Goal: Information Seeking & Learning: Learn about a topic

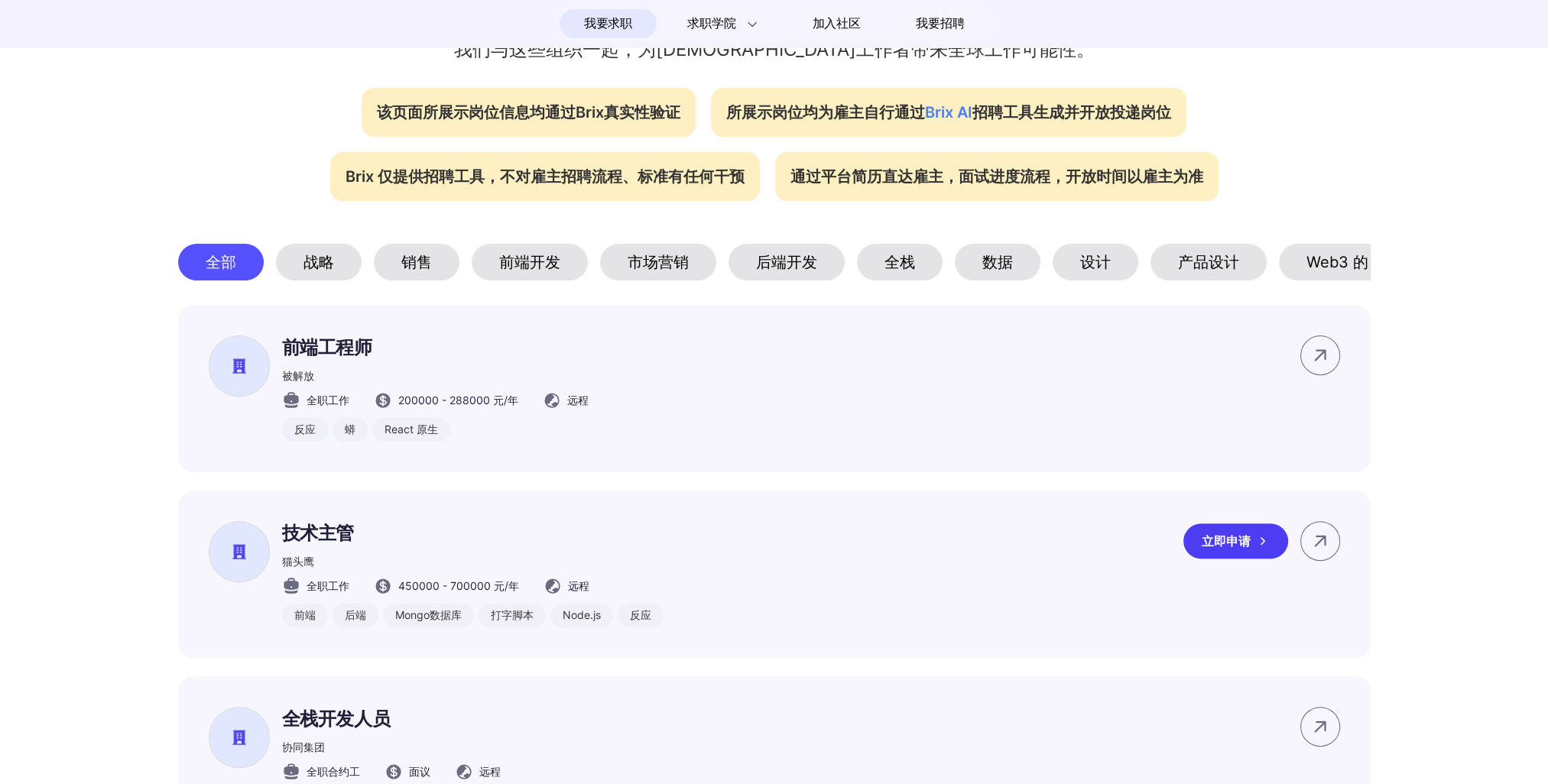
drag, startPoint x: 906, startPoint y: 691, endPoint x: 896, endPoint y: 668, distance: 25.1
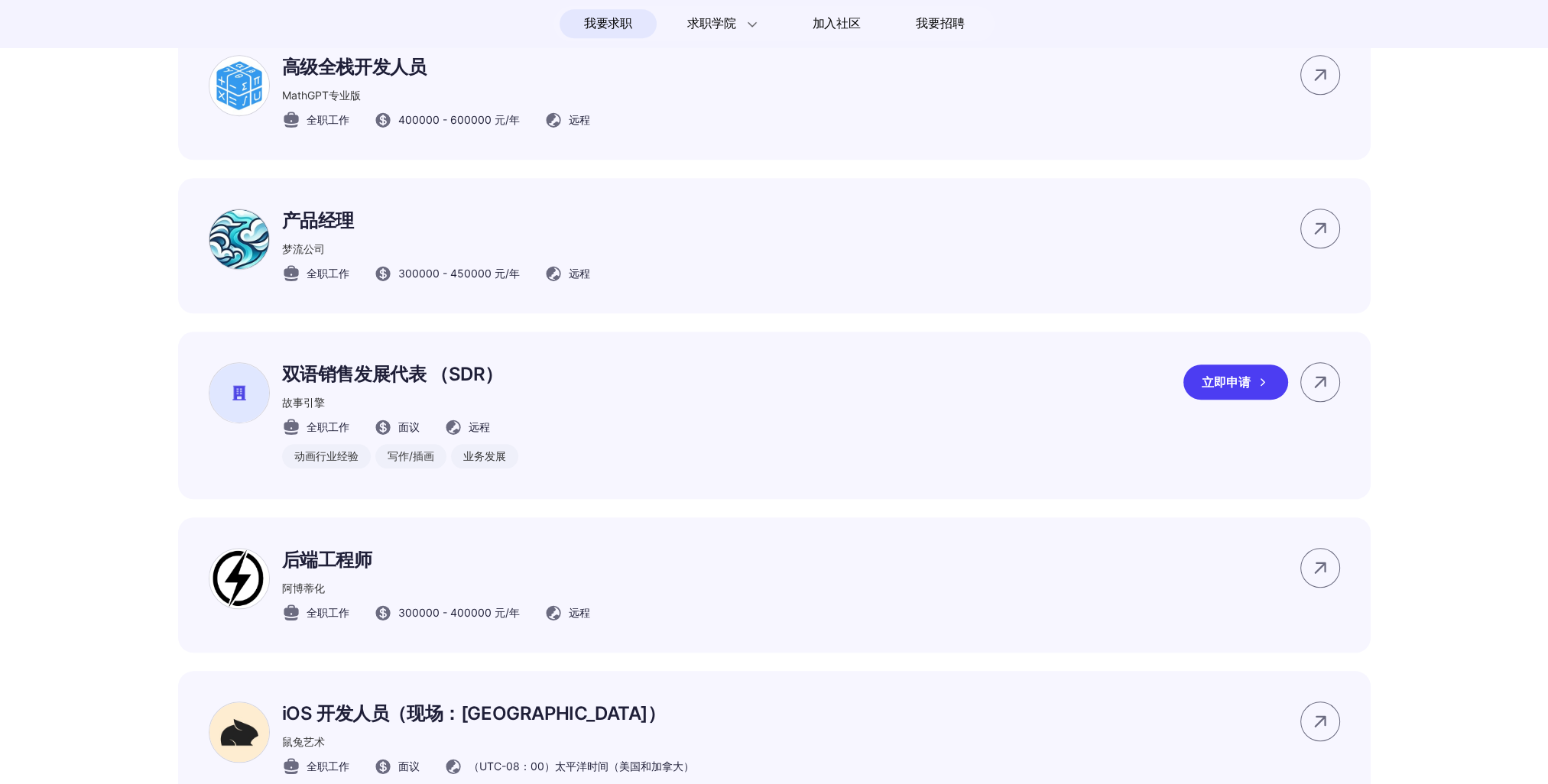
scroll to position [2216, 0]
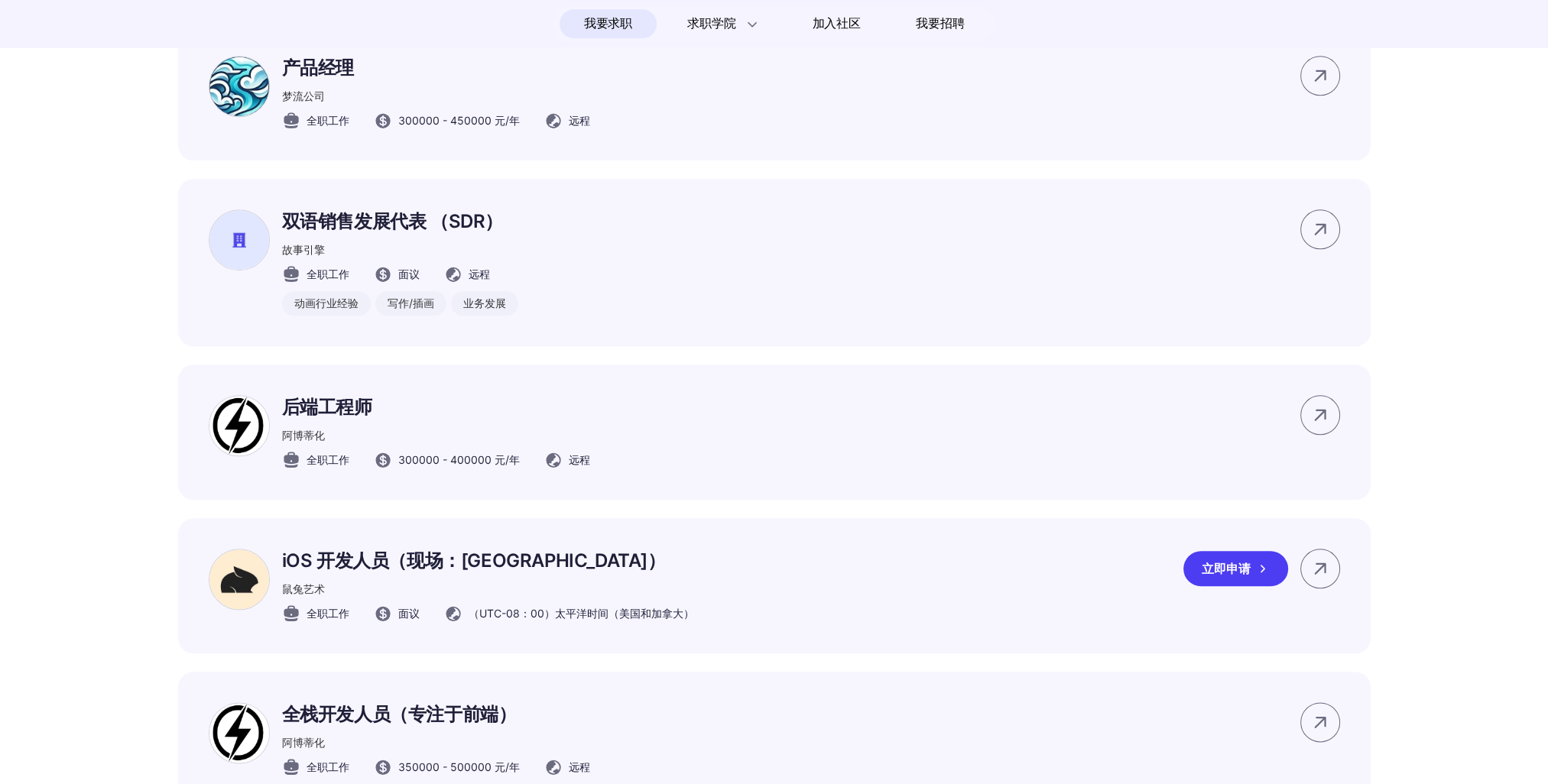
click at [727, 617] on div "iOS 开发人员（现场：Palo Alto） 鼠兔艺术 全职工作 面议 （UTC-08：00）太平洋时间（美国和加拿大） 立即申请" at bounding box center [774, 585] width 1193 height 136
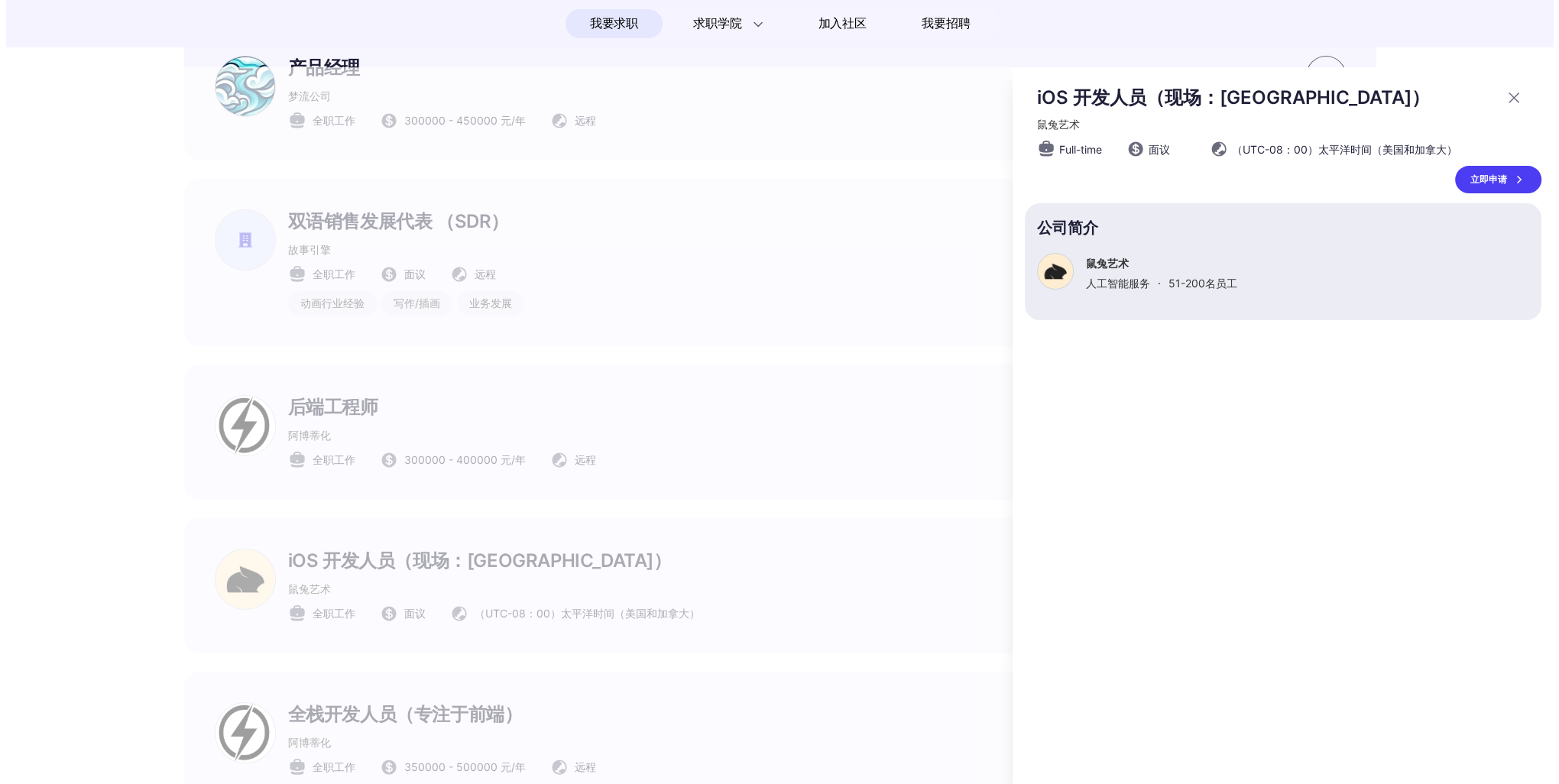
scroll to position [0, 0]
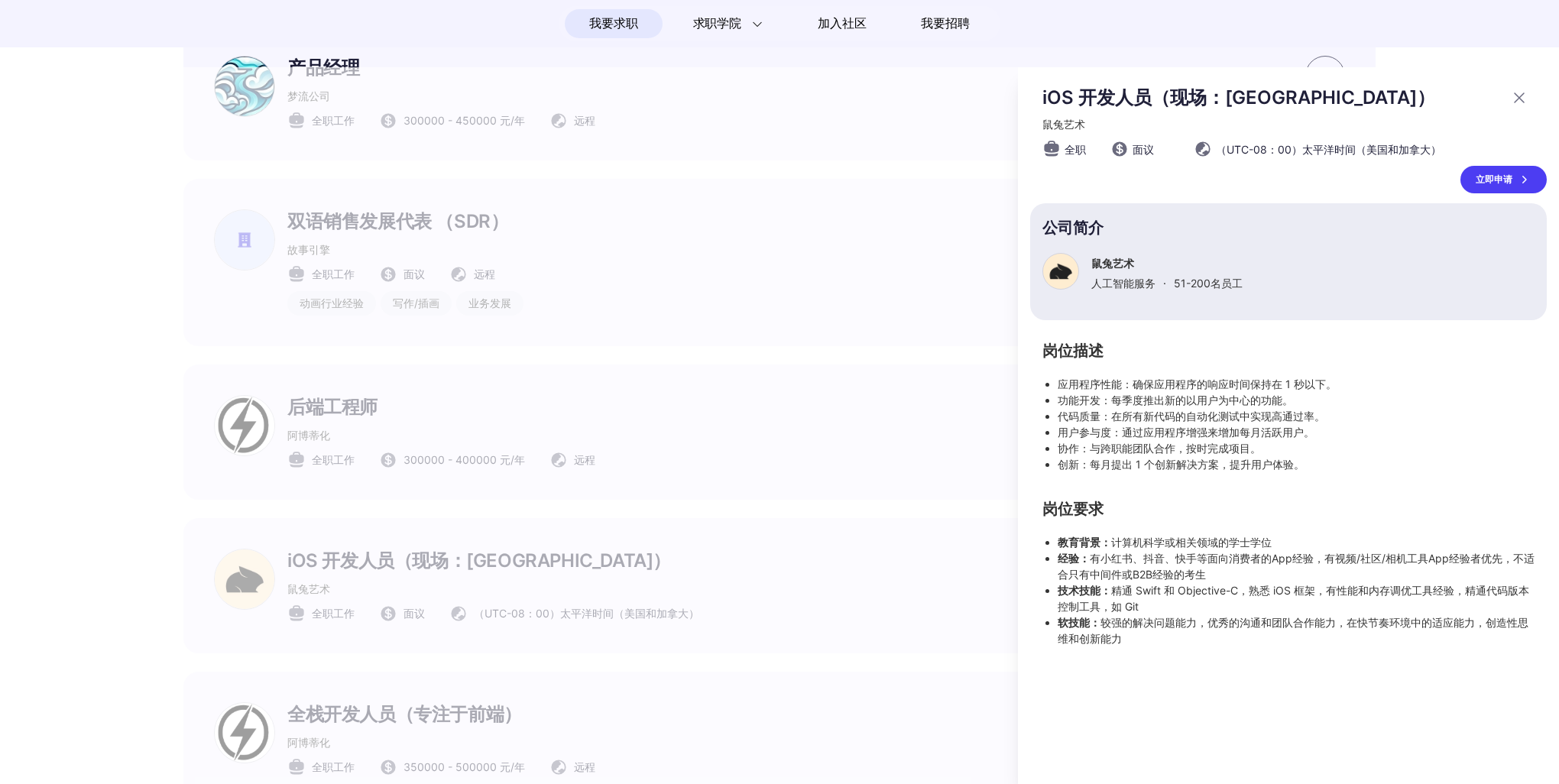
click at [853, 734] on div at bounding box center [780, 425] width 1559 height 717
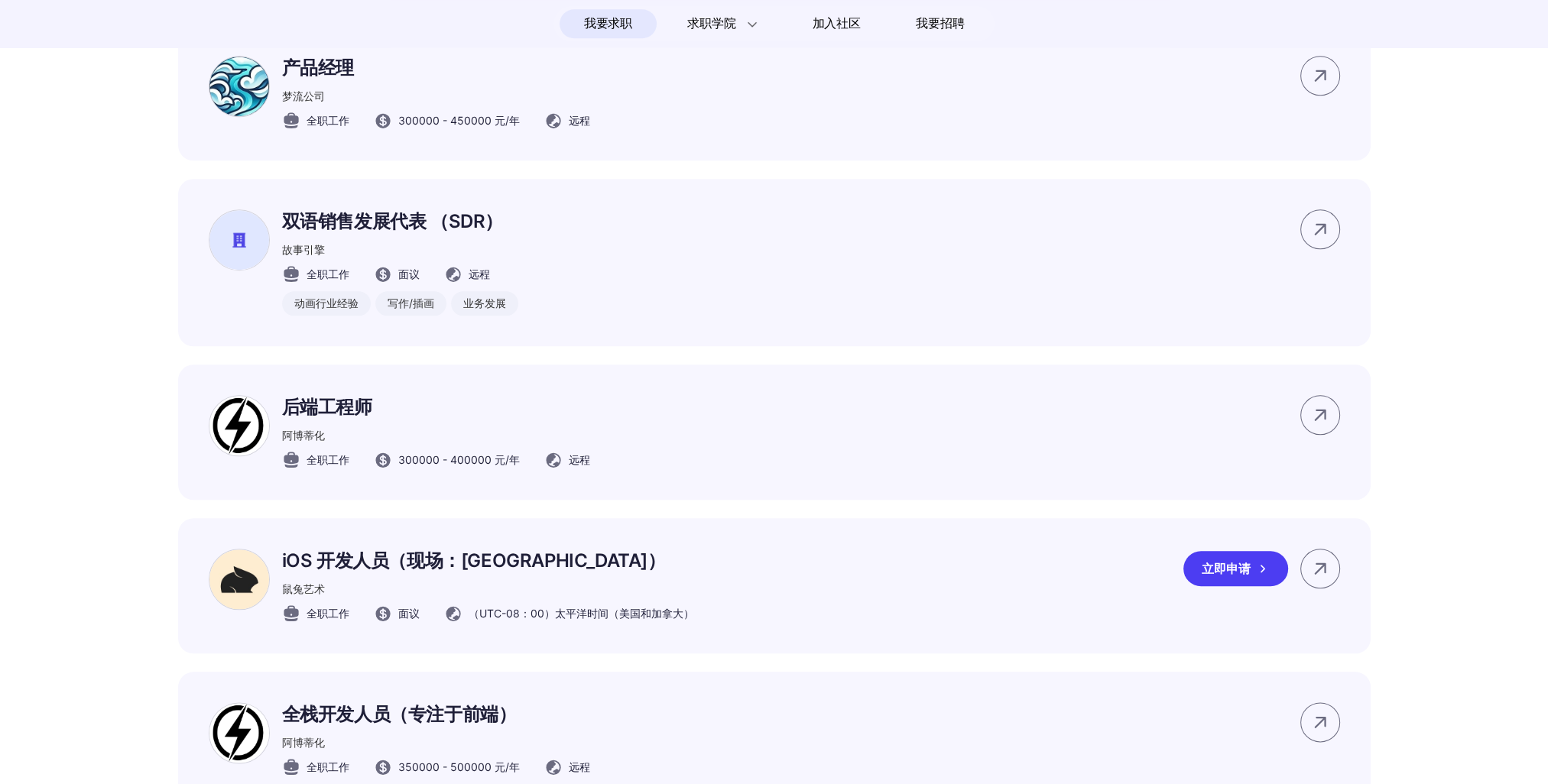
scroll to position [2445, 0]
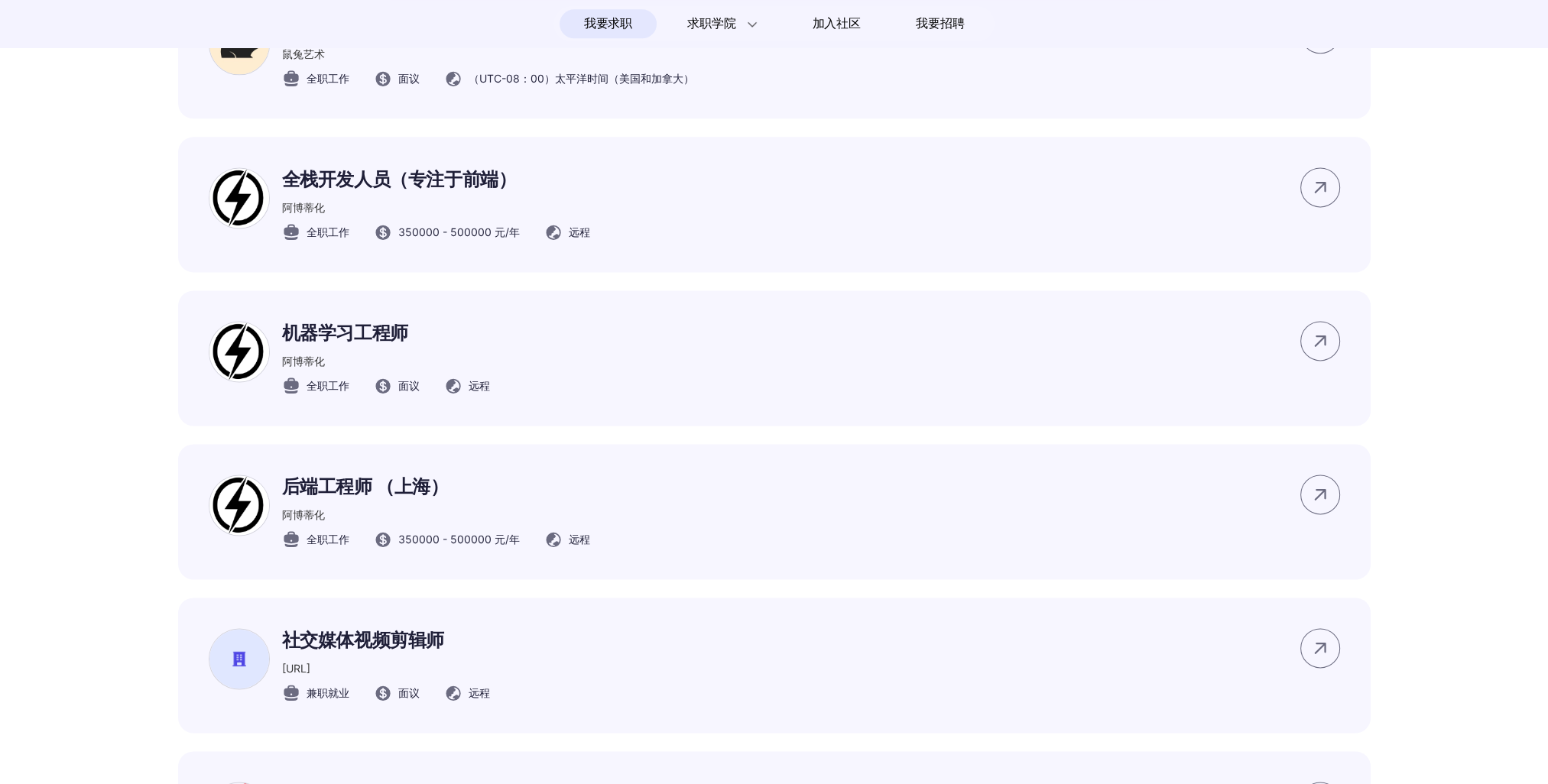
drag, startPoint x: 83, startPoint y: 521, endPoint x: 35, endPoint y: 374, distance: 154.6
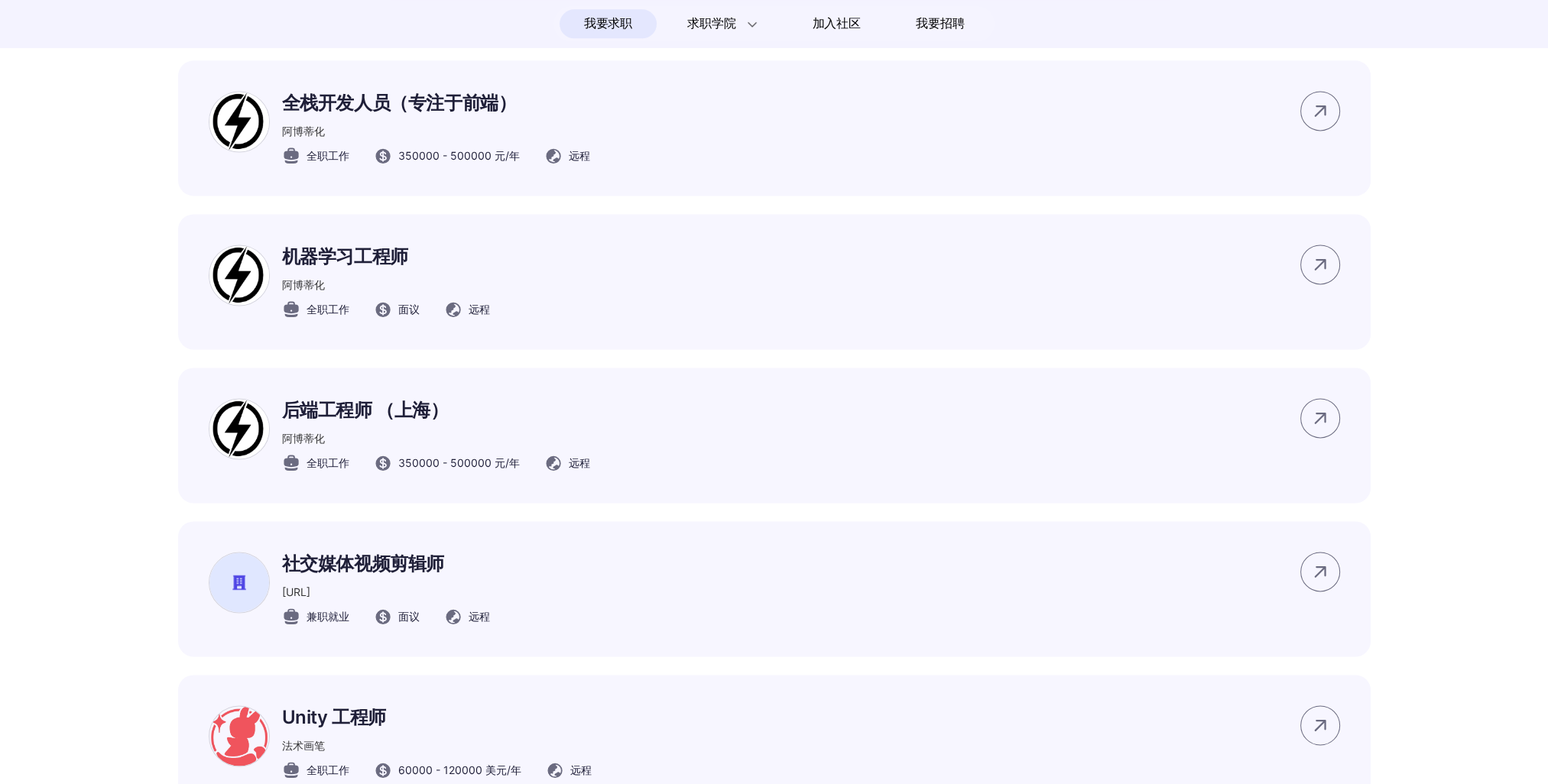
scroll to position [3056, 0]
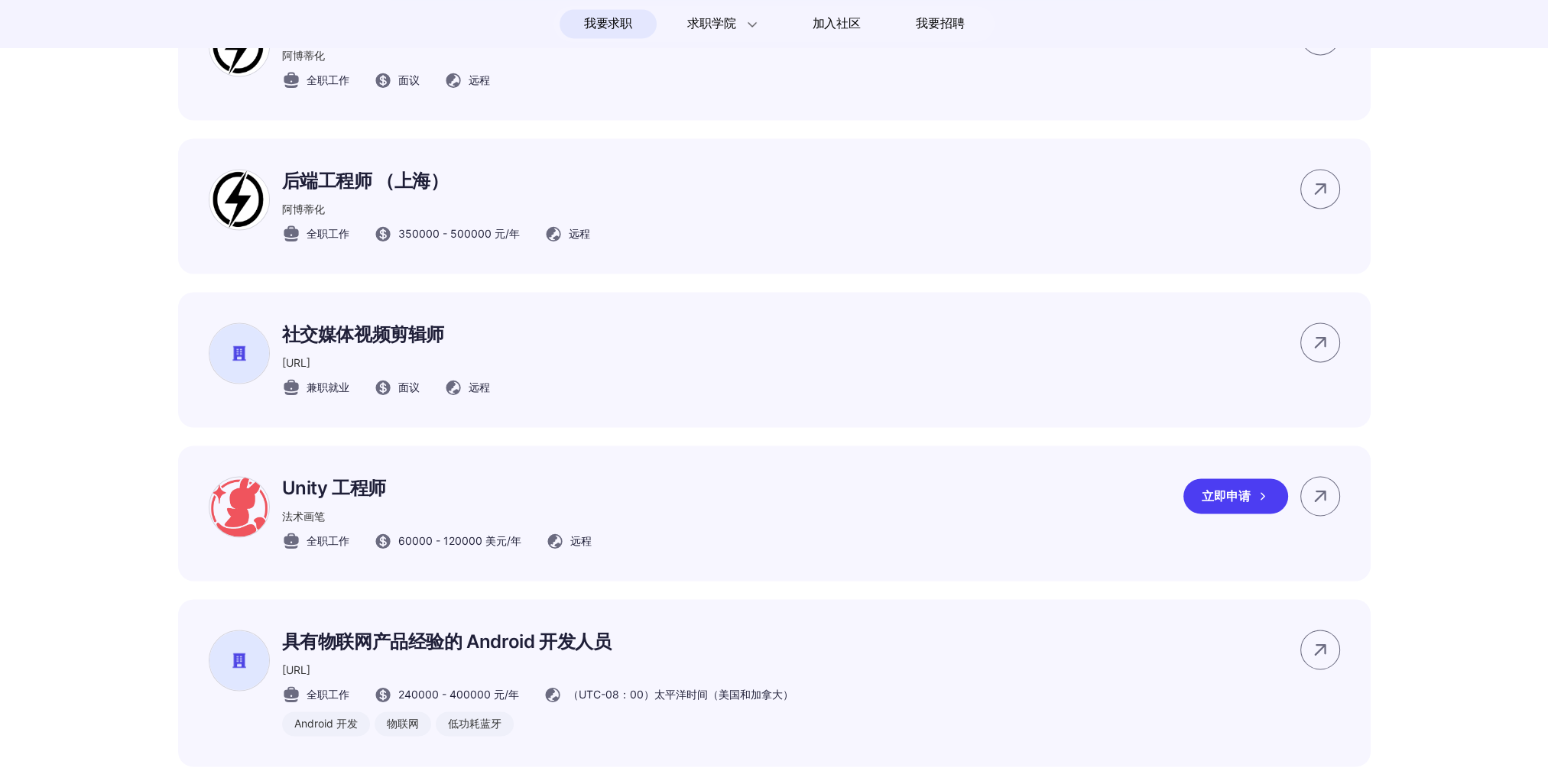
click at [311, 500] on p "Unity 工程师" at bounding box center [437, 488] width 310 height 24
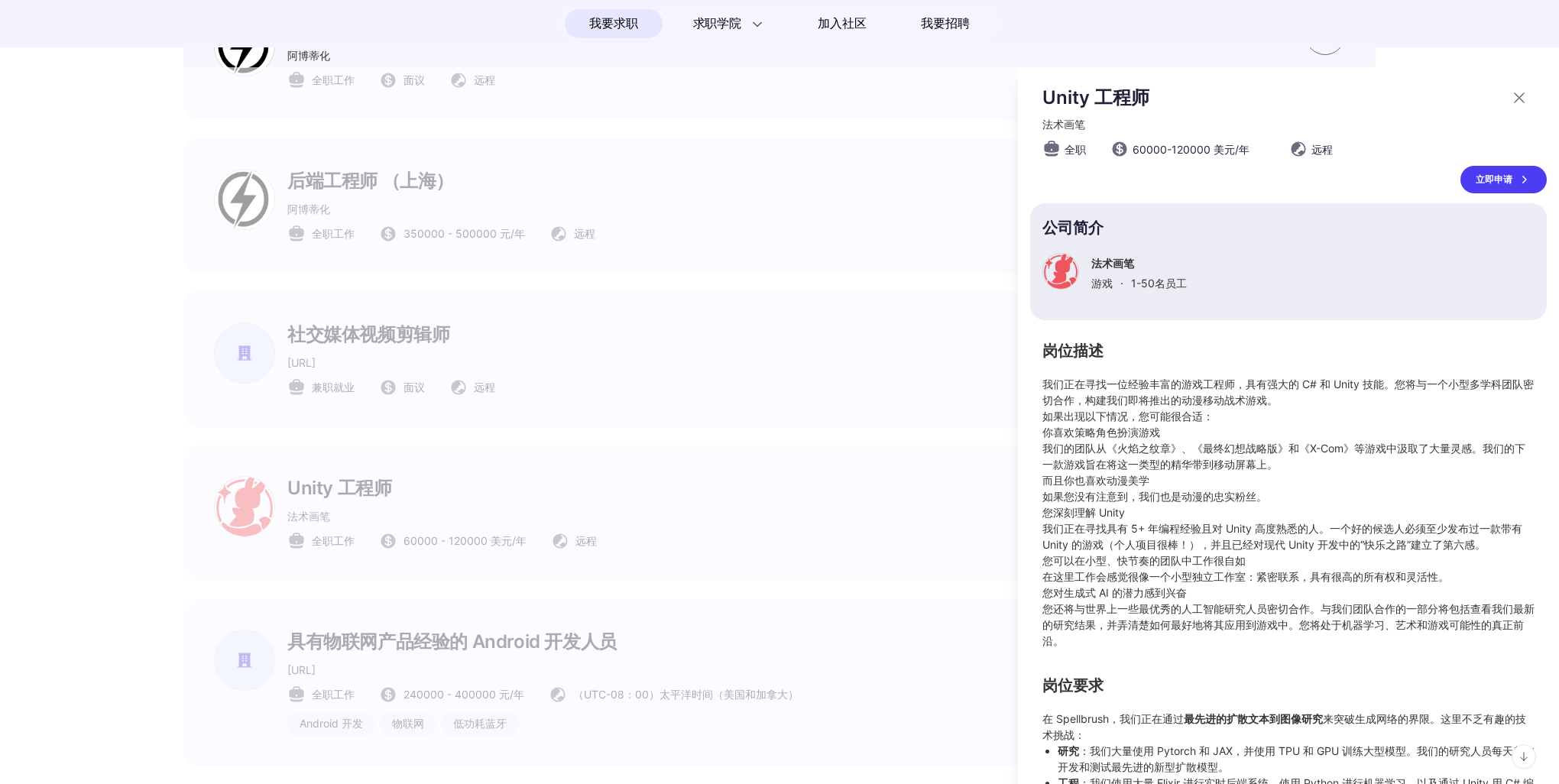
scroll to position [110, 0]
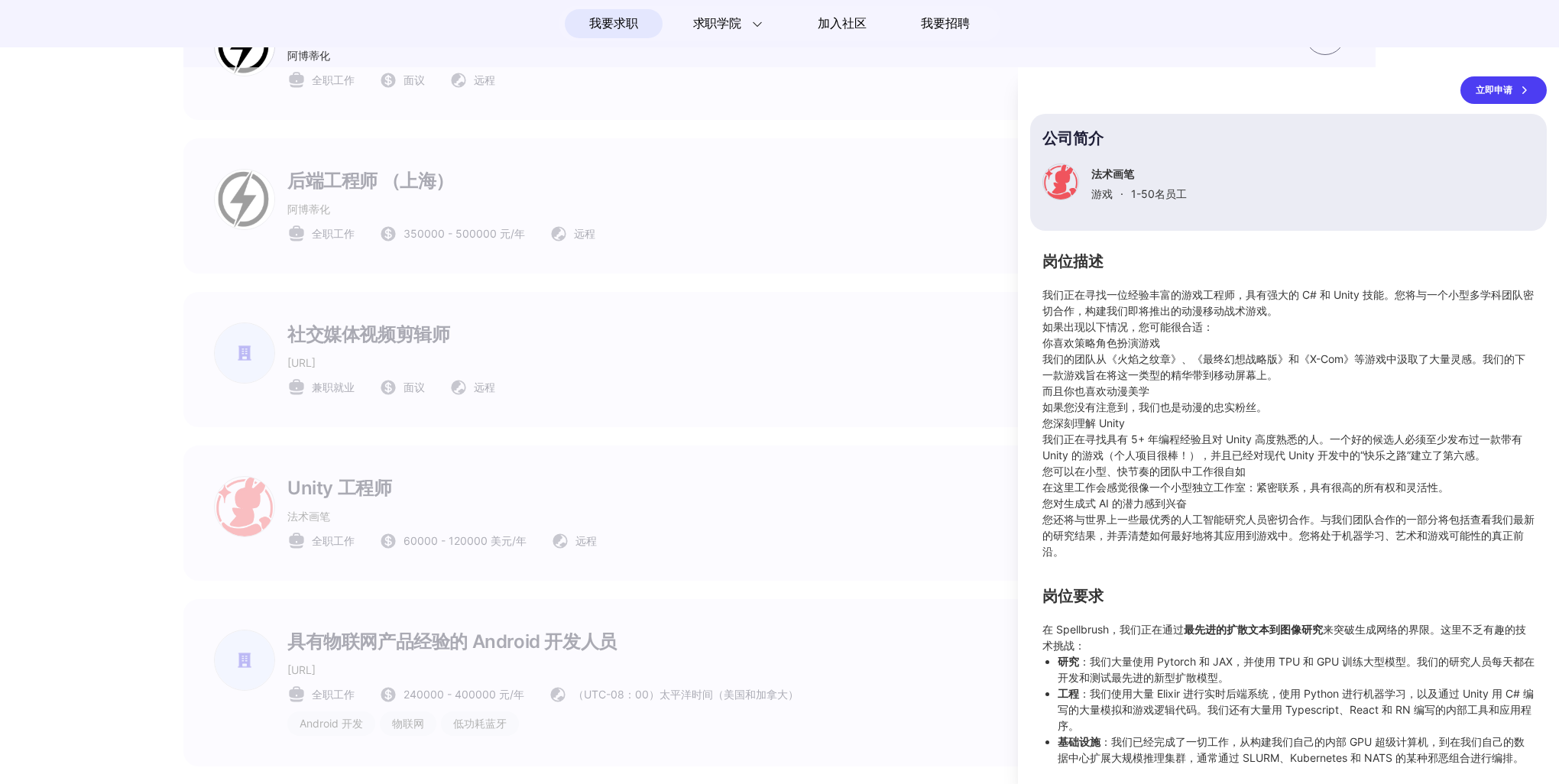
click at [714, 460] on div at bounding box center [780, 425] width 1559 height 717
